Goal: Find specific page/section: Find specific page/section

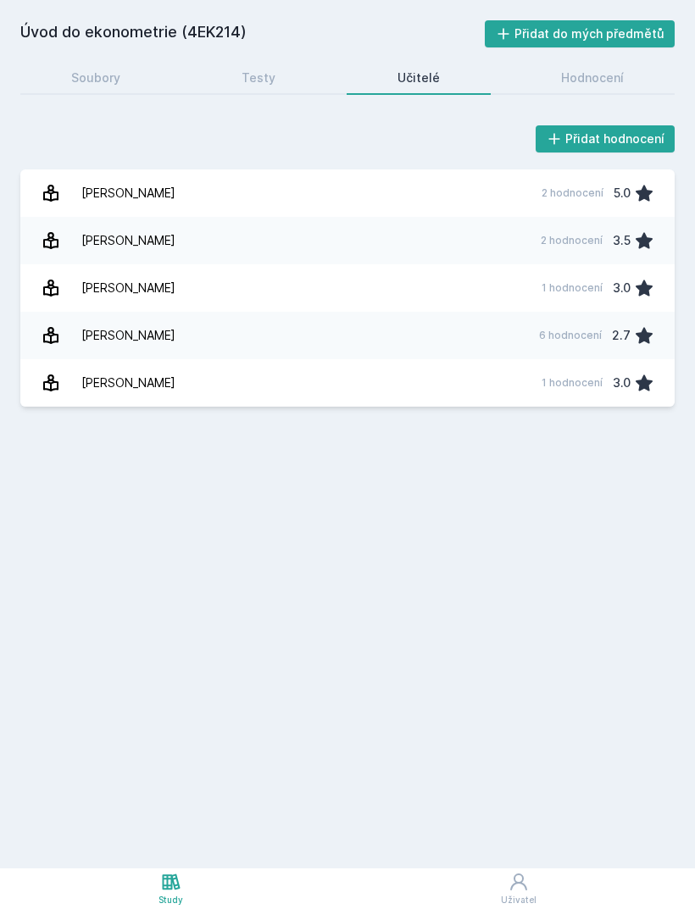
click at [105, 86] on div "Soubory" at bounding box center [95, 77] width 49 height 17
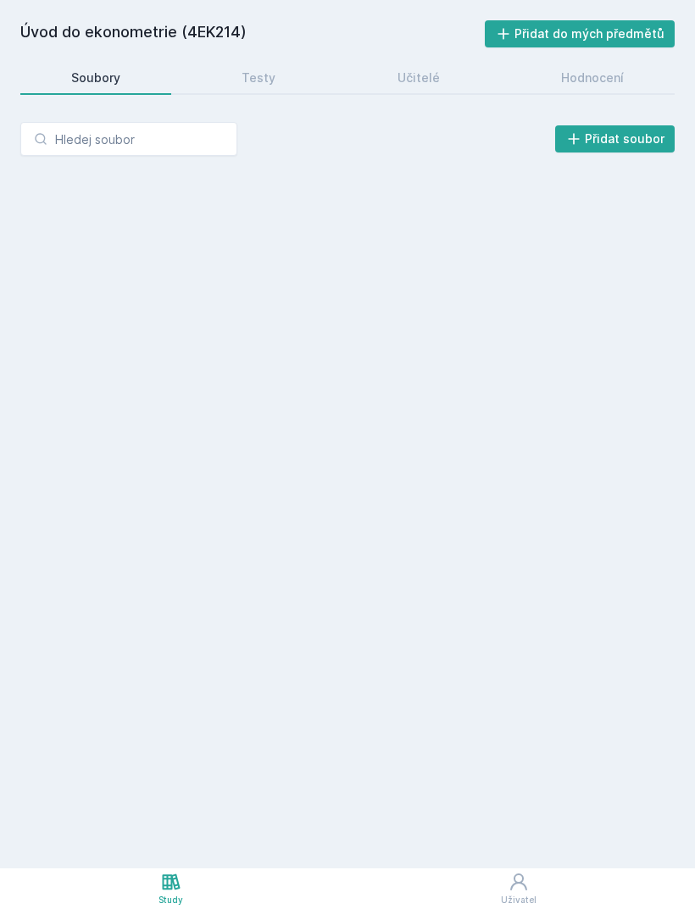
click at [71, 36] on h2 "Úvod do ekonometrie (4EK214)" at bounding box center [252, 33] width 464 height 27
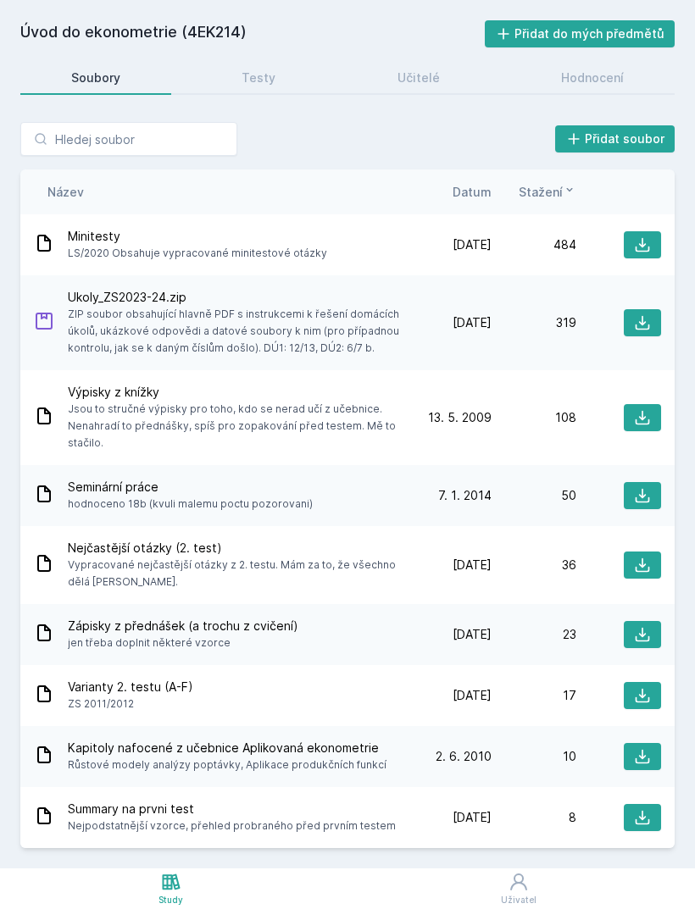
click at [222, 43] on h2 "Úvod do ekonometrie (4EK214)" at bounding box center [252, 33] width 464 height 27
click at [168, 155] on input "search" at bounding box center [128, 139] width 217 height 34
click at [72, 44] on h2 "Úvod do ekonometrie (4EK214)" at bounding box center [252, 33] width 464 height 27
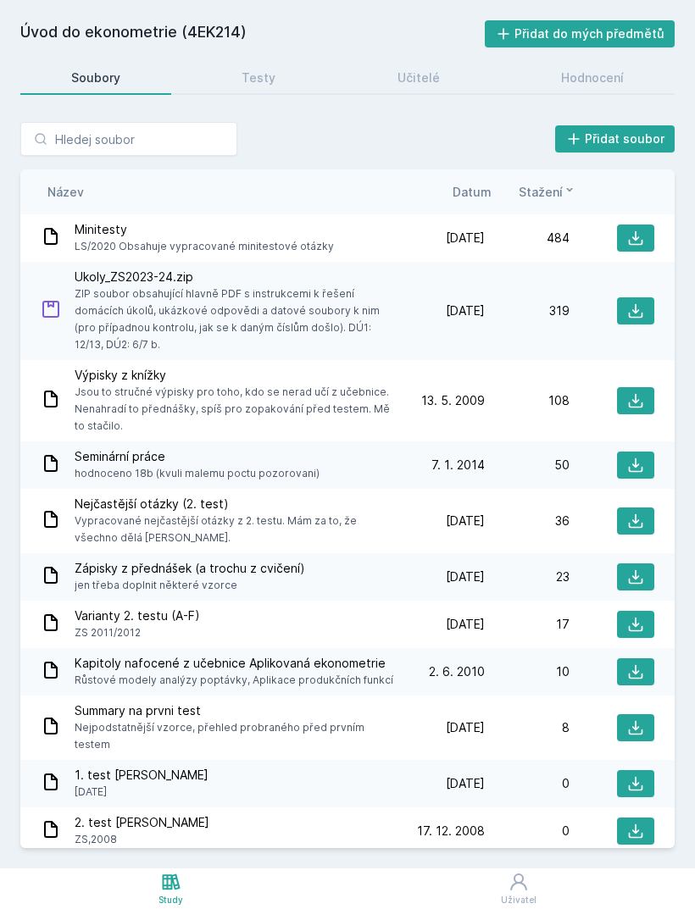
click at [197, 44] on h2 "Úvod do ekonometrie (4EK214)" at bounding box center [252, 33] width 464 height 27
click at [208, 51] on div "Úvod do ekonometrie (4EK214) Přidat do mých předmětů Soubory Testy Učitelé Hodn…" at bounding box center [347, 434] width 654 height 828
click at [53, 45] on h2 "Úvod do ekonometrie (4EK214)" at bounding box center [252, 33] width 464 height 27
click at [52, 48] on div "Úvod do ekonometrie (4EK214) Přidat do mých předmětů Soubory Testy Učitelé Hodn…" at bounding box center [347, 434] width 654 height 828
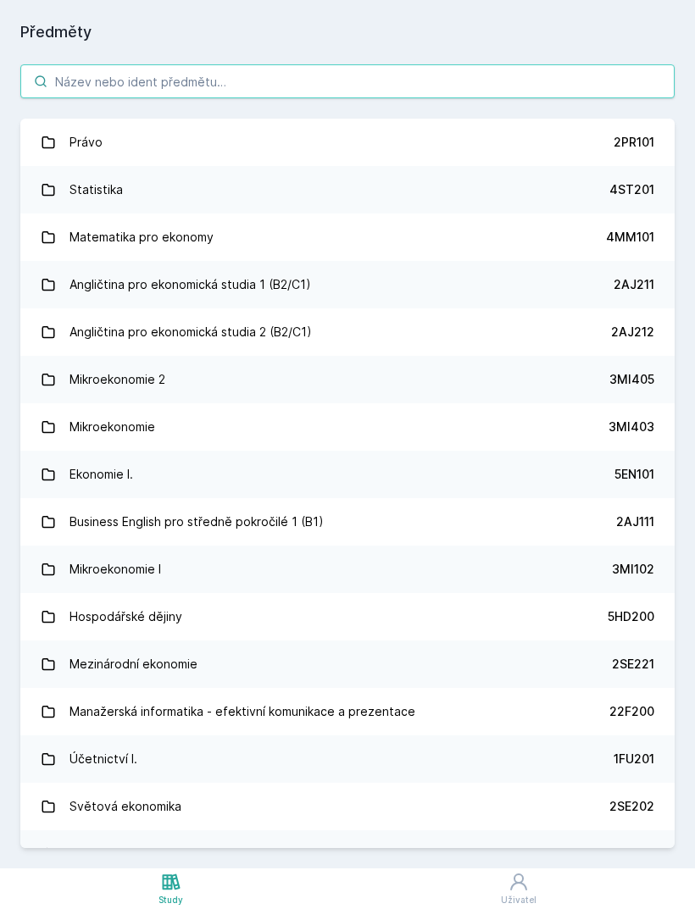
click at [98, 86] on input "search" at bounding box center [347, 81] width 654 height 34
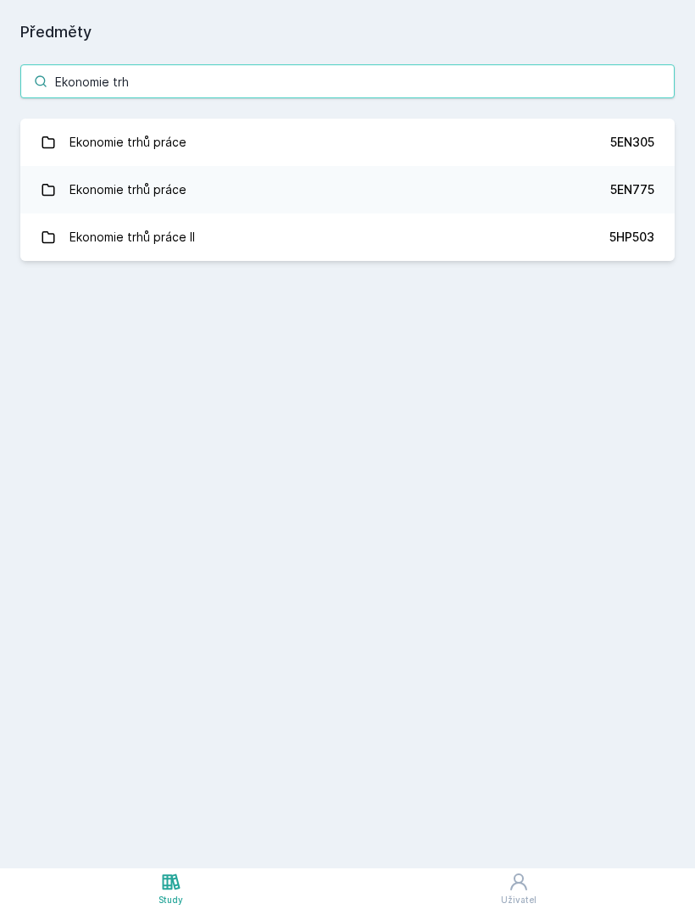
type input "Ekonomie trh"
click at [106, 142] on div "Ekonomie trhů práce" at bounding box center [127, 142] width 117 height 34
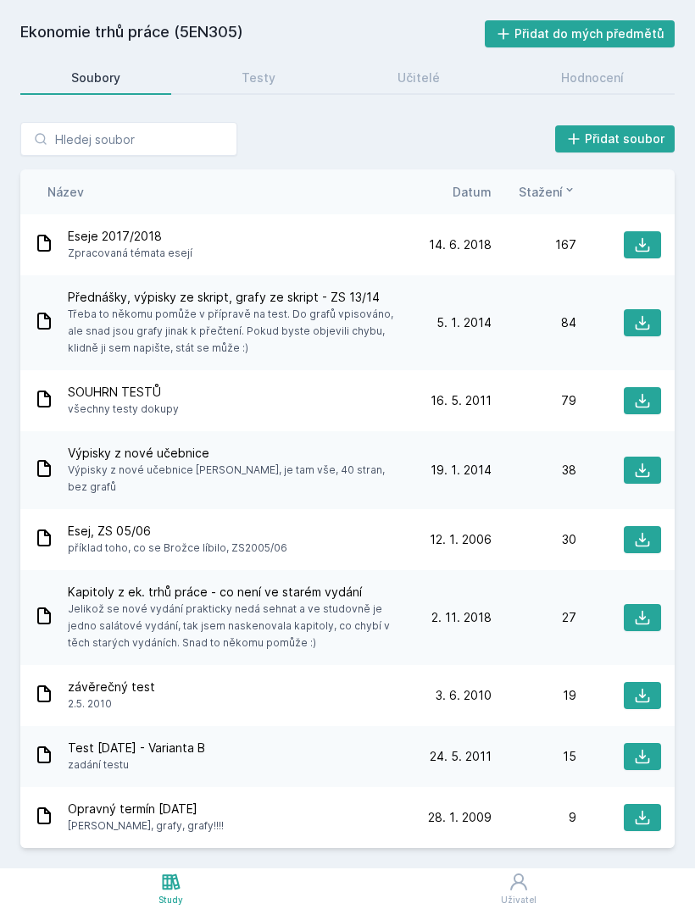
click at [246, 80] on div "Testy" at bounding box center [259, 77] width 34 height 17
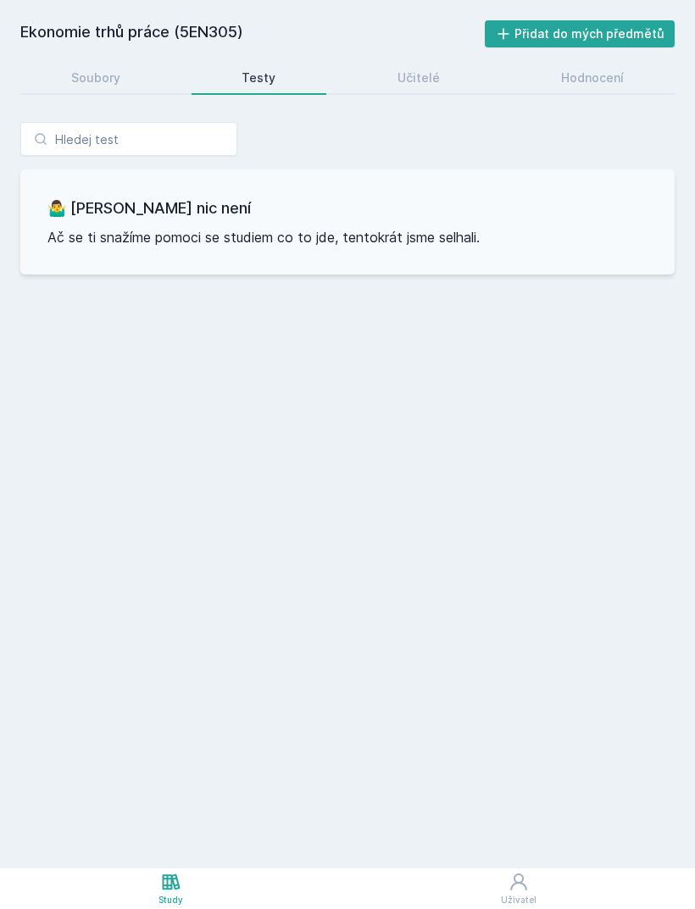
click at [405, 84] on div "Učitelé" at bounding box center [418, 77] width 42 height 17
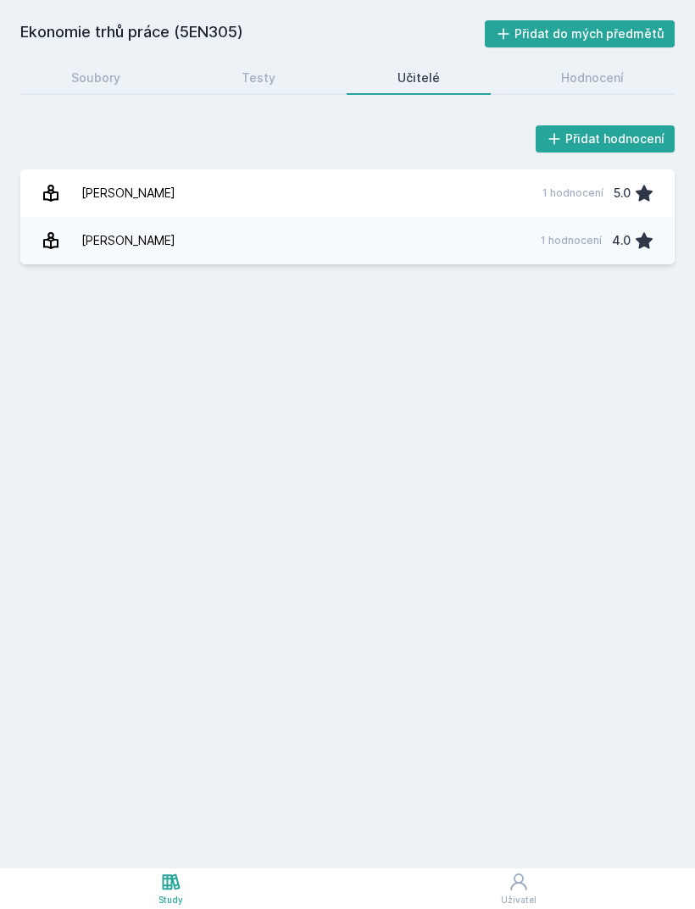
click at [597, 86] on div "Hodnocení" at bounding box center [592, 77] width 63 height 17
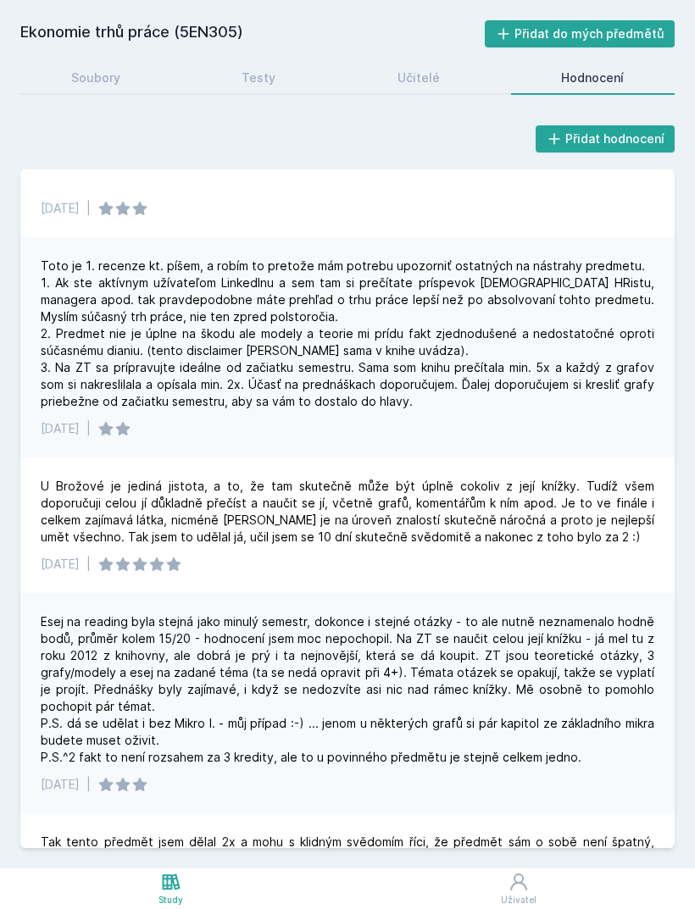
click at [424, 61] on link "Učitelé" at bounding box center [419, 78] width 144 height 34
